Goal: Task Accomplishment & Management: Manage account settings

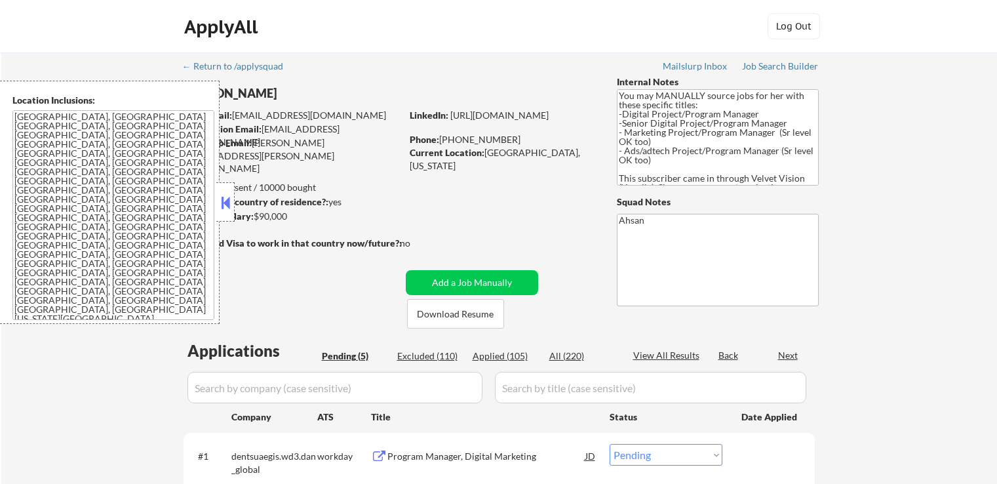
select select ""pending""
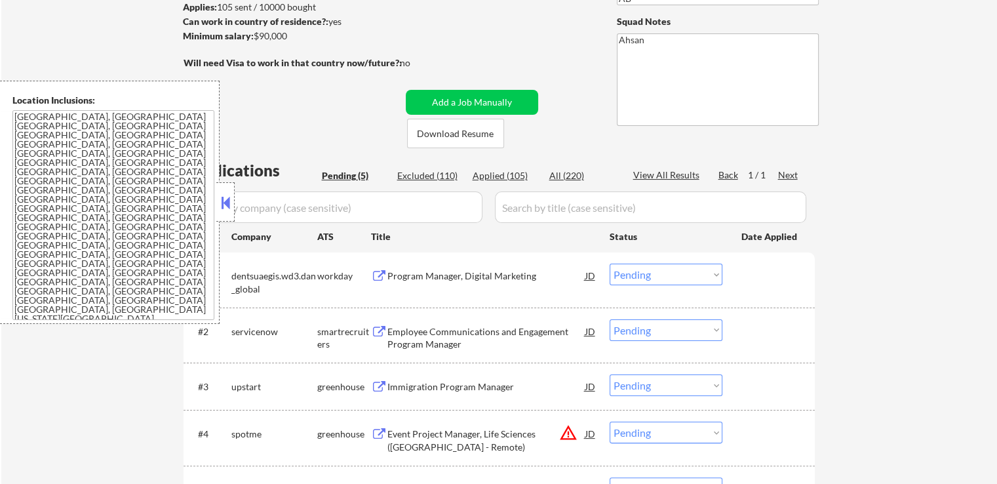
scroll to position [262, 0]
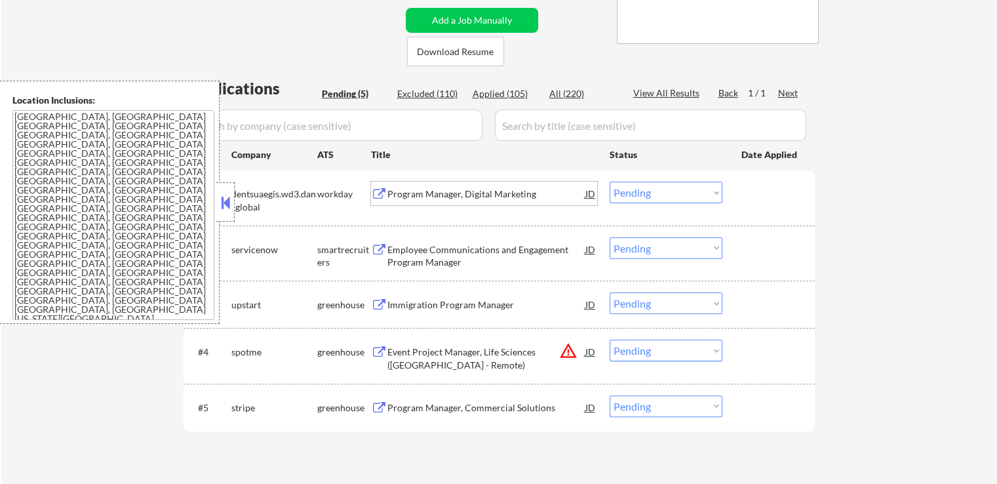
click at [499, 200] on div "Program Manager, Digital Marketing" at bounding box center [486, 194] width 198 height 24
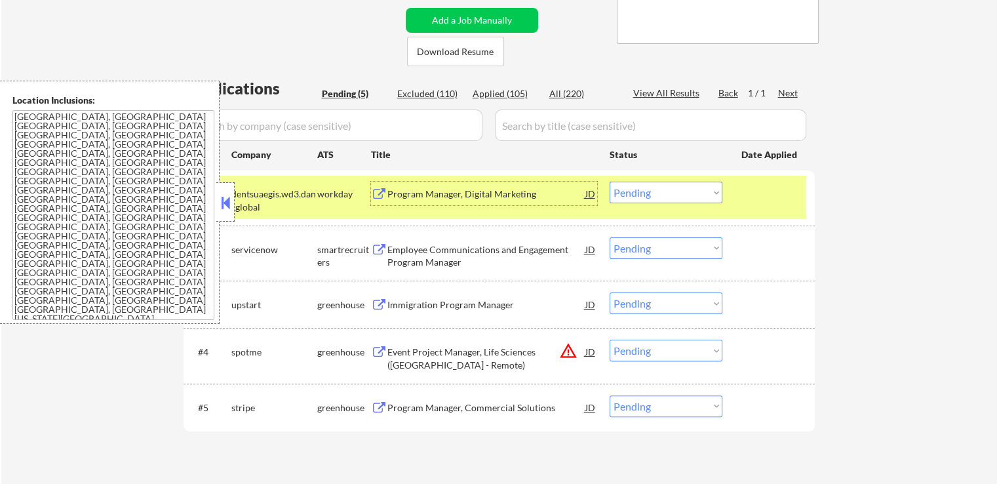
click at [525, 258] on div "Employee Communications and Engagement Program Manager" at bounding box center [486, 256] width 198 height 26
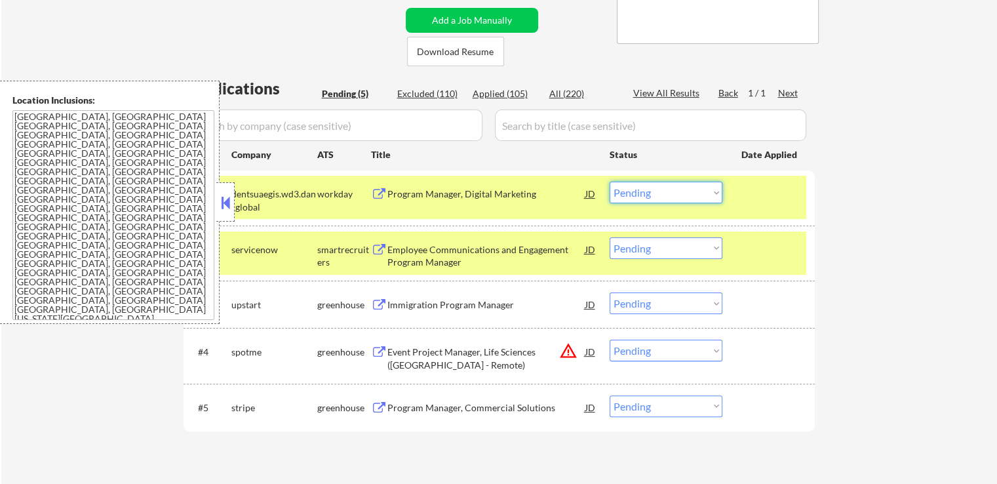
drag, startPoint x: 644, startPoint y: 191, endPoint x: 646, endPoint y: 200, distance: 9.4
click at [645, 195] on select "Choose an option... Pending Applied Excluded (Questions) Excluded (Expired) Exc…" at bounding box center [665, 193] width 113 height 22
click at [609, 182] on select "Choose an option... Pending Applied Excluded (Questions) Excluded (Expired) Exc…" at bounding box center [665, 193] width 113 height 22
click at [476, 301] on div "Immigration Program Manager" at bounding box center [486, 304] width 198 height 13
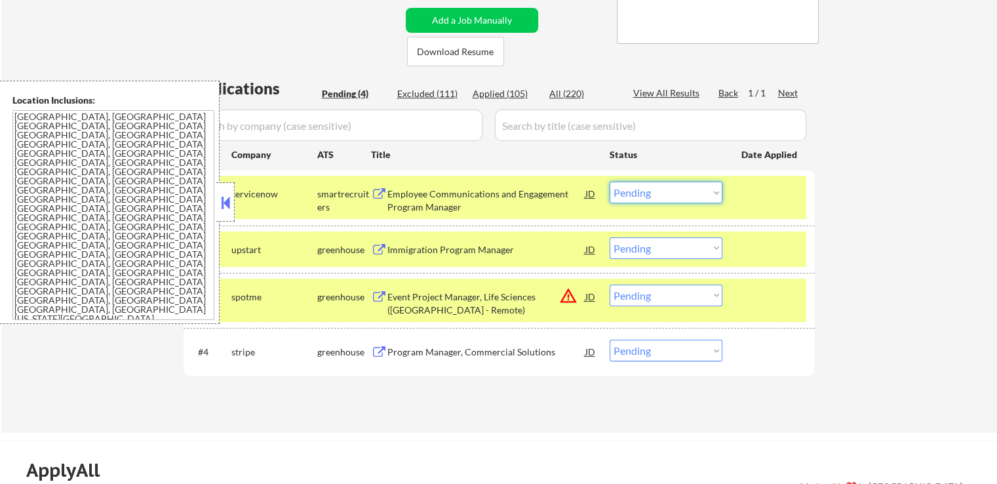
click at [658, 190] on select "Choose an option... Pending Applied Excluded (Questions) Excluded (Expired) Exc…" at bounding box center [665, 193] width 113 height 22
click at [609, 182] on select "Choose an option... Pending Applied Excluded (Questions) Excluded (Expired) Exc…" at bounding box center [665, 193] width 113 height 22
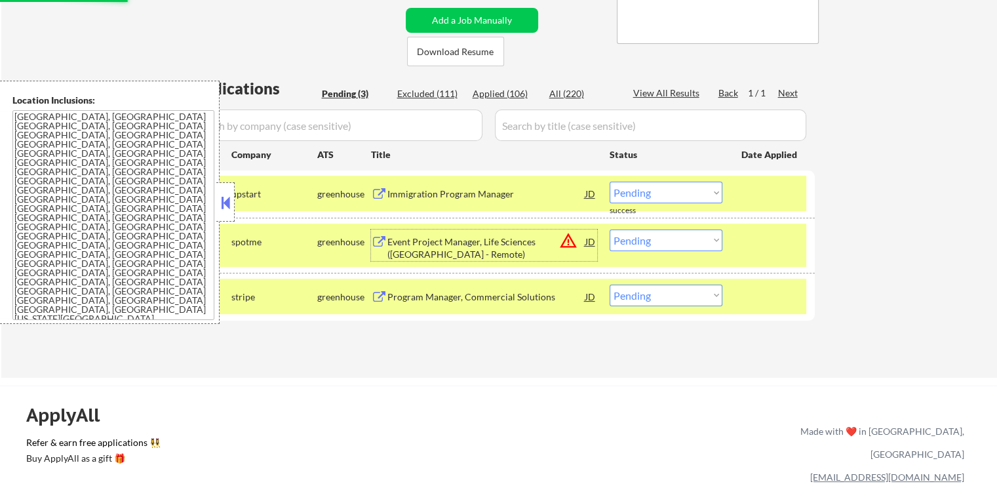
click at [494, 237] on div "Event Project Manager, Life Sciences ([GEOGRAPHIC_DATA] - Remote)" at bounding box center [486, 248] width 198 height 26
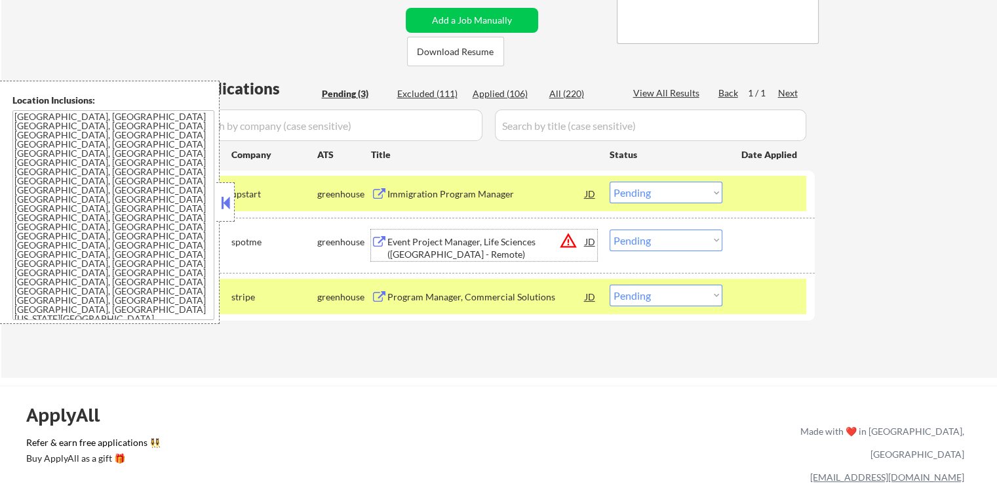
click at [657, 182] on select "Choose an option... Pending Applied Excluded (Questions) Excluded (Expired) Exc…" at bounding box center [665, 193] width 113 height 22
click at [609, 182] on select "Choose an option... Pending Applied Excluded (Questions) Excluded (Expired) Exc…" at bounding box center [665, 193] width 113 height 22
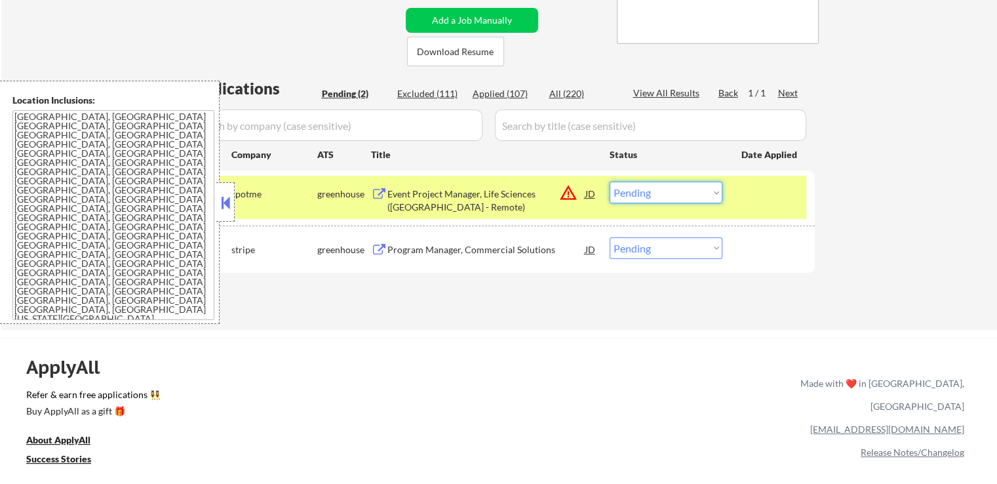
click at [646, 193] on select "Choose an option... Pending Applied Excluded (Questions) Excluded (Expired) Exc…" at bounding box center [665, 193] width 113 height 22
click at [609, 182] on select "Choose an option... Pending Applied Excluded (Questions) Excluded (Expired) Exc…" at bounding box center [665, 193] width 113 height 22
click at [550, 252] on div "Program Manager, Commercial Solutions" at bounding box center [486, 249] width 198 height 13
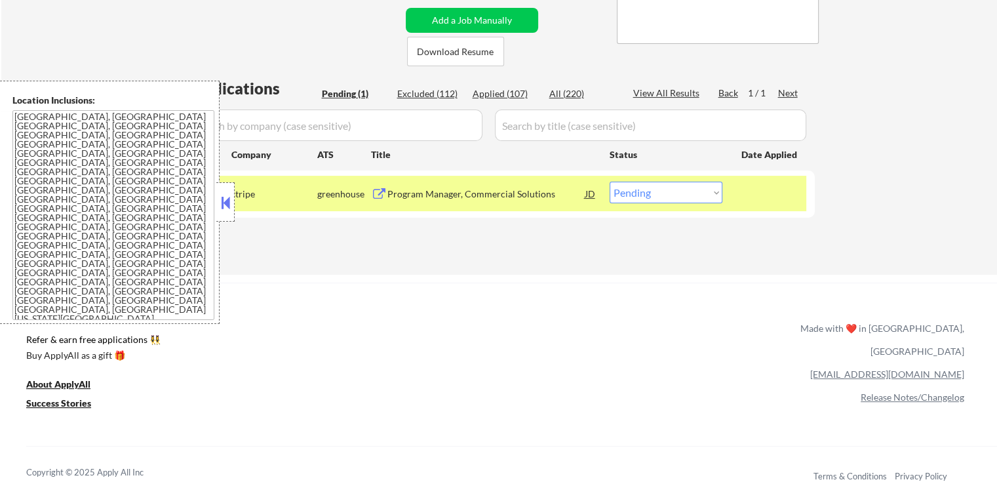
click at [630, 189] on select "Choose an option... Pending Applied Excluded (Questions) Excluded (Expired) Exc…" at bounding box center [665, 193] width 113 height 22
select select ""applied""
click at [609, 182] on select "Choose an option... Pending Applied Excluded (Questions) Excluded (Expired) Exc…" at bounding box center [665, 193] width 113 height 22
